Goal: Information Seeking & Learning: Compare options

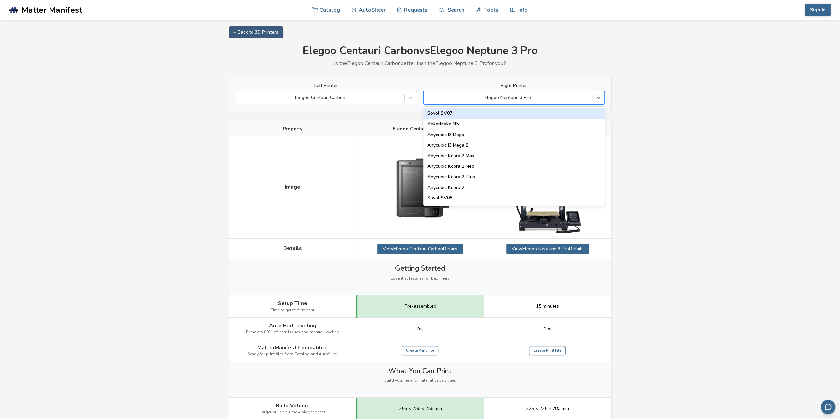
click at [484, 99] on div at bounding box center [508, 97] width 162 height 7
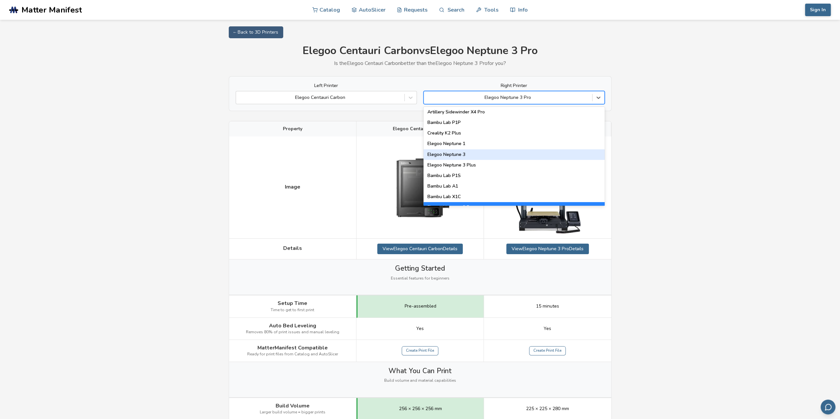
scroll to position [429, 0]
click at [458, 152] on div "Elegoo Neptune 3" at bounding box center [513, 150] width 181 height 11
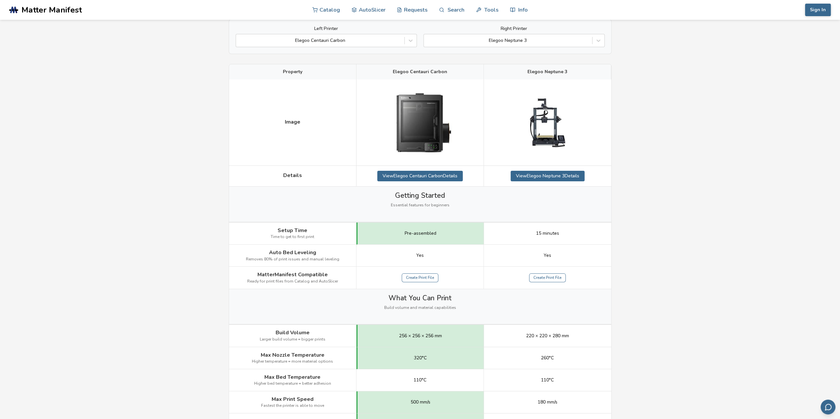
scroll to position [165, 0]
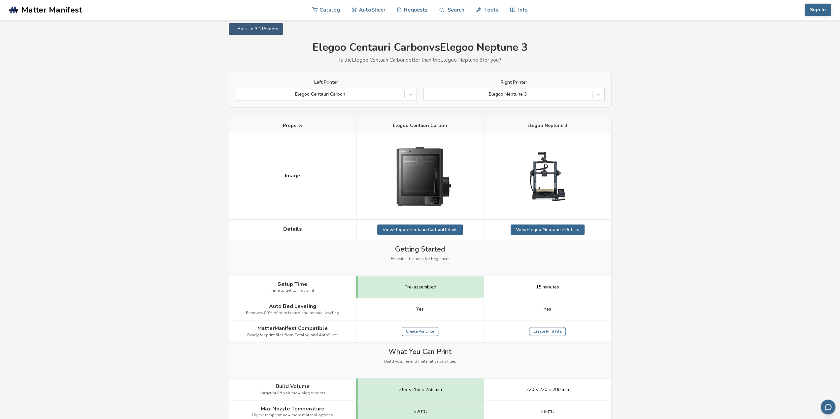
scroll to position [0, 0]
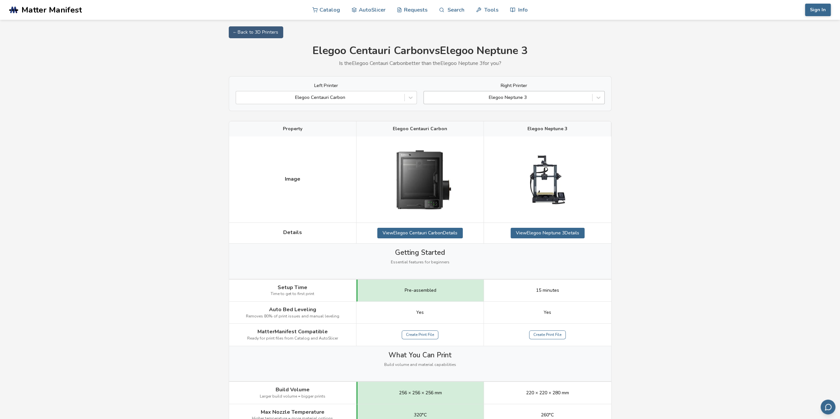
click at [495, 94] on div at bounding box center [508, 97] width 162 height 7
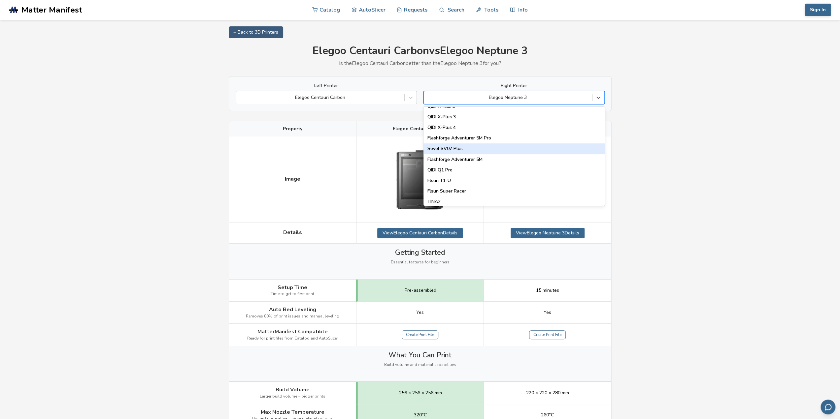
scroll to position [846, 0]
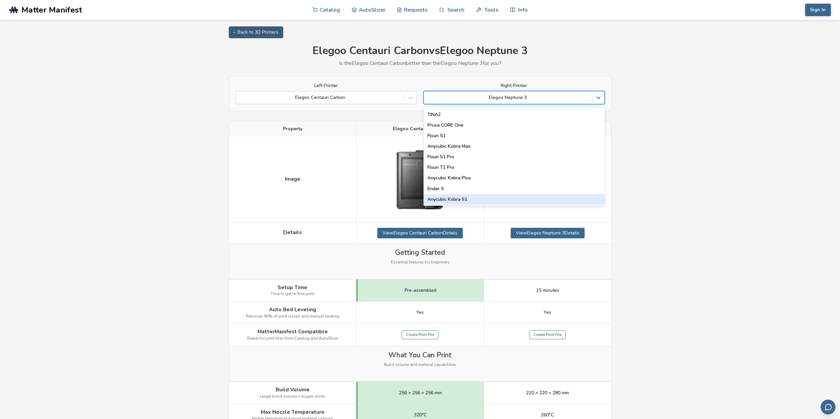
click at [472, 199] on div "Anycubic Kobra S1" at bounding box center [513, 199] width 181 height 11
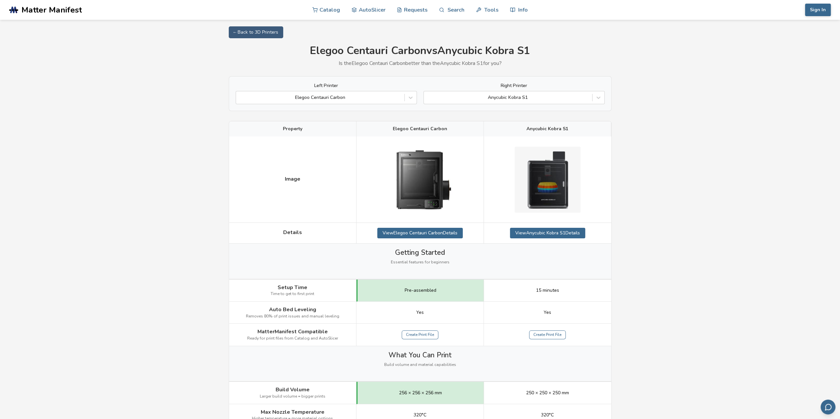
click at [404, 291] on div "Pre-assembled" at bounding box center [419, 291] width 127 height 22
click at [546, 286] on div "15 minutes" at bounding box center [547, 291] width 127 height 22
drag, startPoint x: 546, startPoint y: 286, endPoint x: 546, endPoint y: 294, distance: 8.2
click at [546, 287] on div "15 minutes" at bounding box center [547, 291] width 127 height 22
